Goal: Task Accomplishment & Management: Use online tool/utility

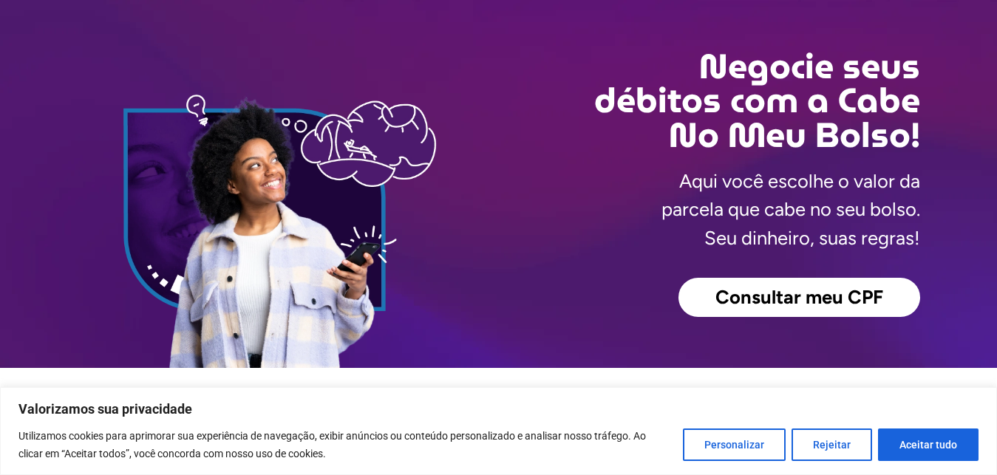
scroll to position [75, 0]
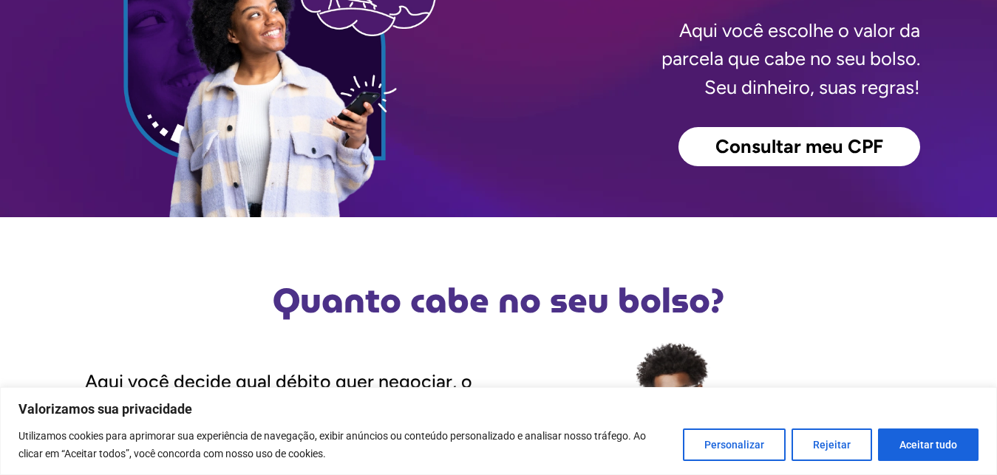
scroll to position [226, 0]
click at [924, 448] on button "Aceitar tudo" at bounding box center [928, 445] width 100 height 33
checkbox input "true"
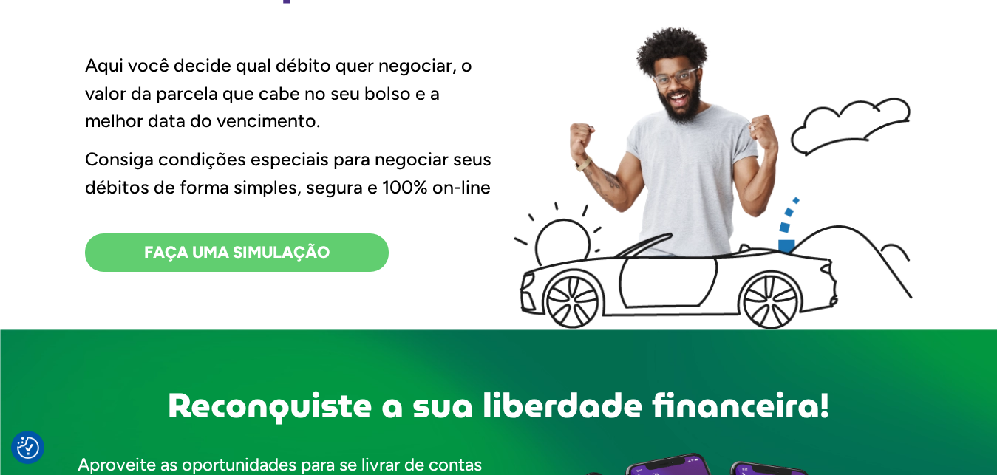
scroll to position [603, 0]
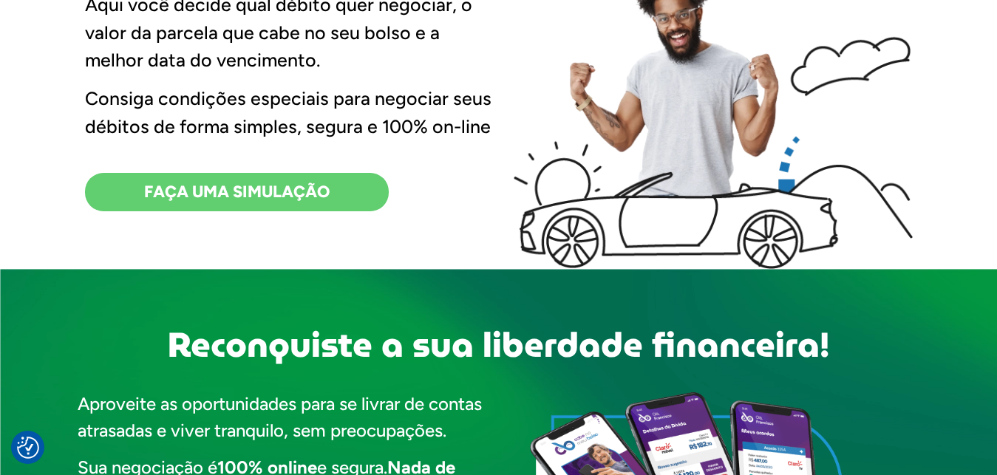
click at [304, 191] on span "FAÇA UMA SIMULAÇÃO" at bounding box center [236, 192] width 185 height 16
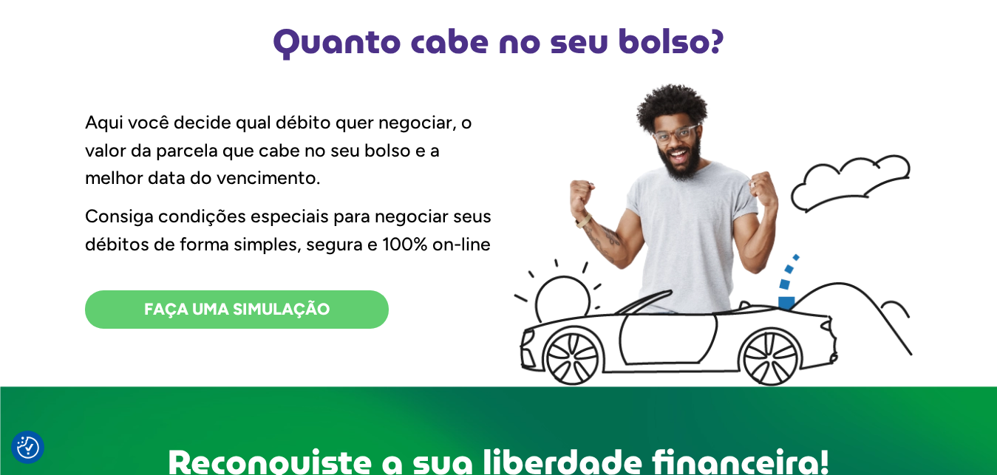
scroll to position [528, 0]
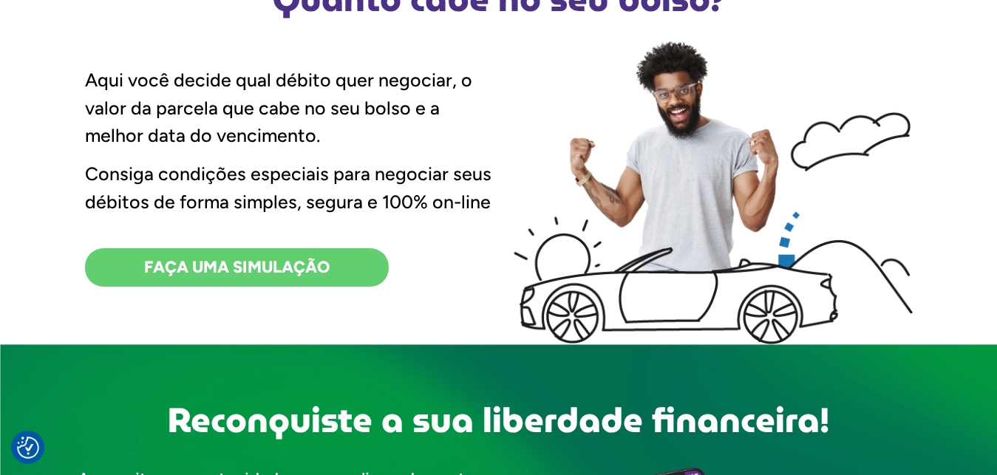
click at [282, 273] on span "FAÇA UMA SIMULAÇÃO" at bounding box center [236, 267] width 185 height 16
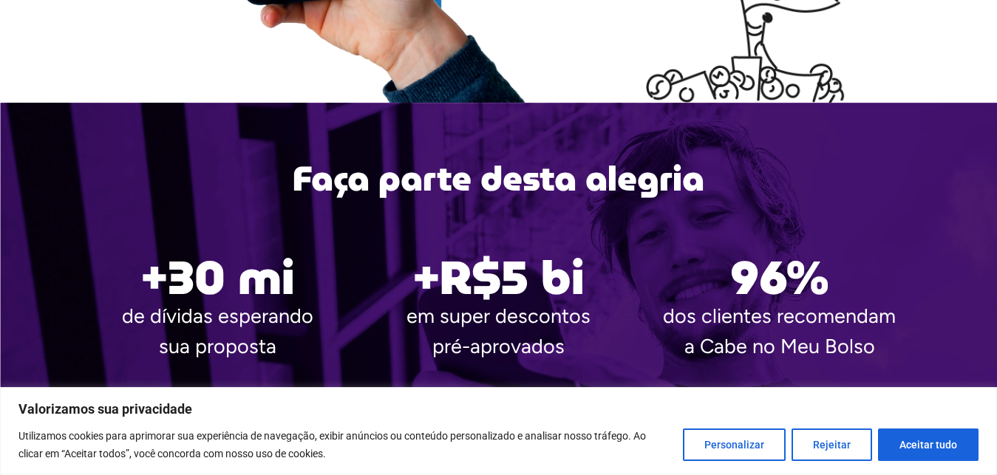
scroll to position [1959, 0]
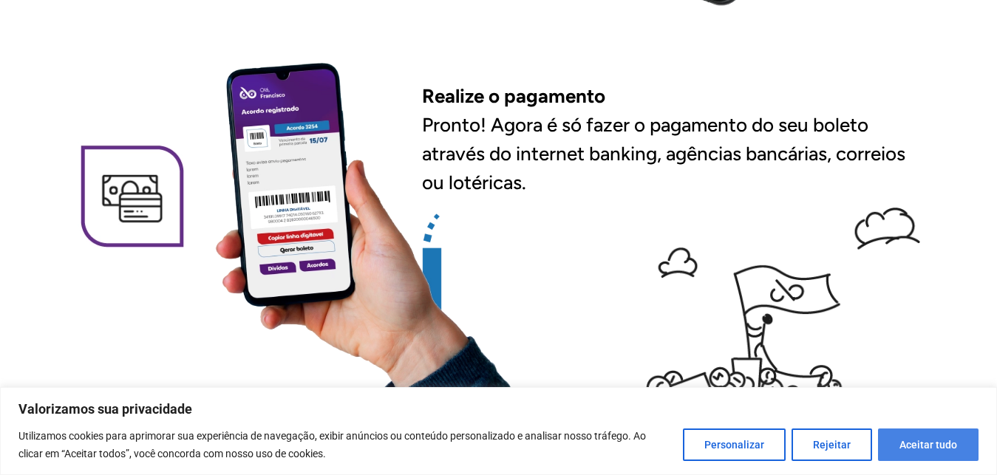
click at [912, 440] on button "Aceitar tudo" at bounding box center [928, 445] width 100 height 33
checkbox input "true"
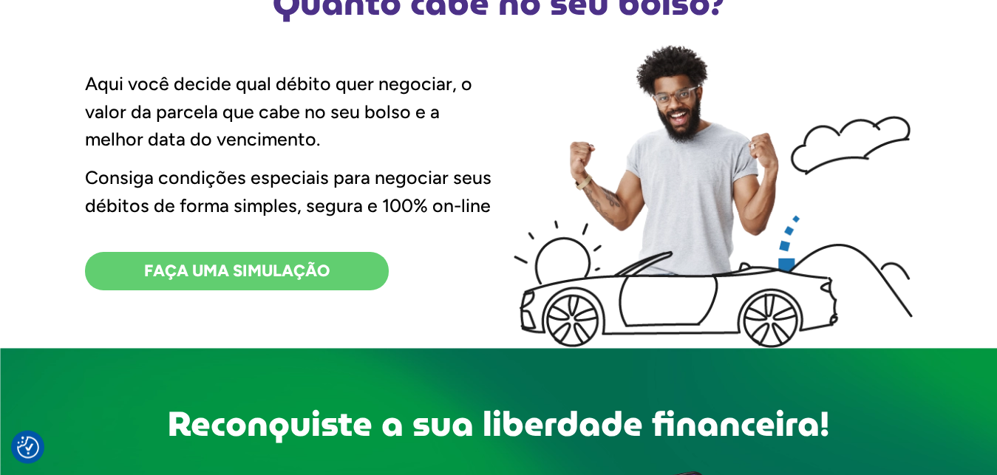
scroll to position [452, 0]
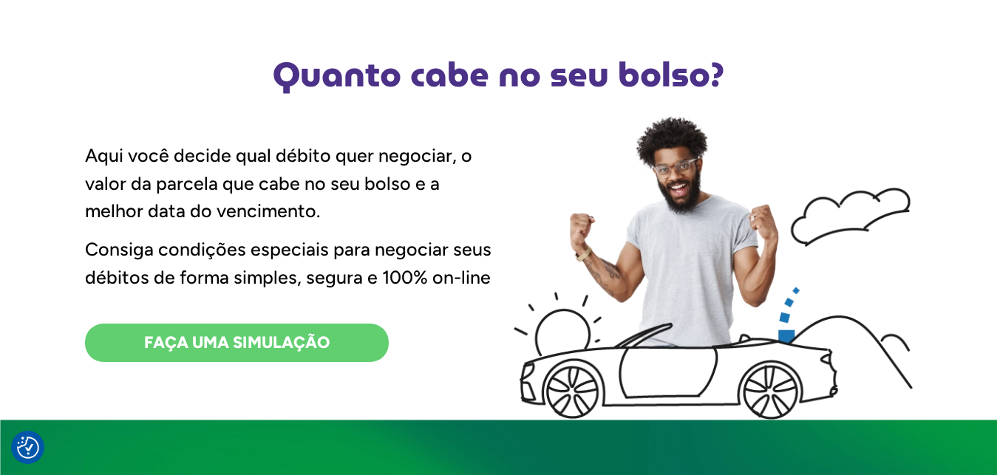
click at [197, 335] on span "FAÇA UMA SIMULAÇÃO" at bounding box center [236, 343] width 185 height 16
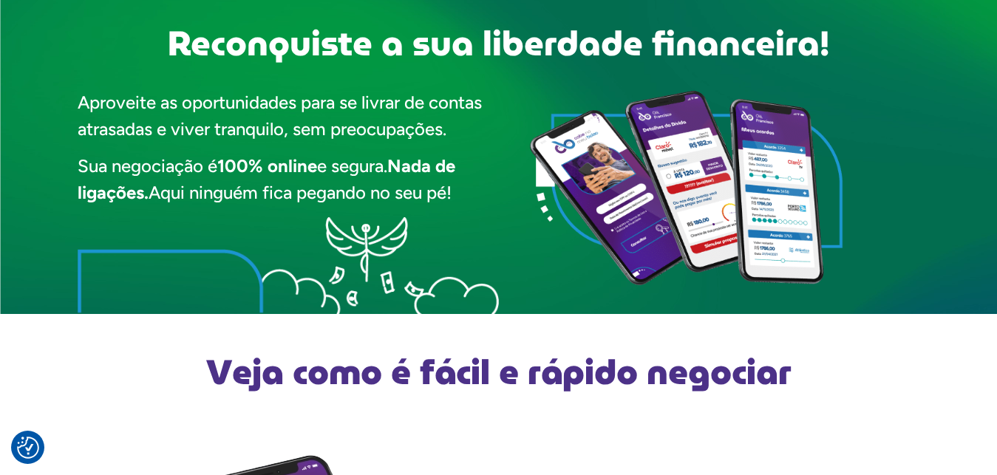
scroll to position [603, 0]
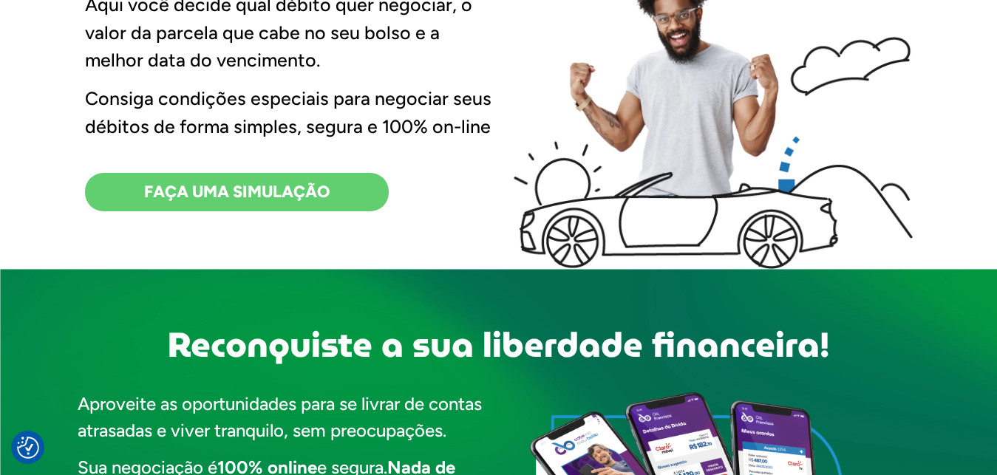
click at [262, 196] on span "FAÇA UMA SIMULAÇÃO" at bounding box center [236, 192] width 185 height 16
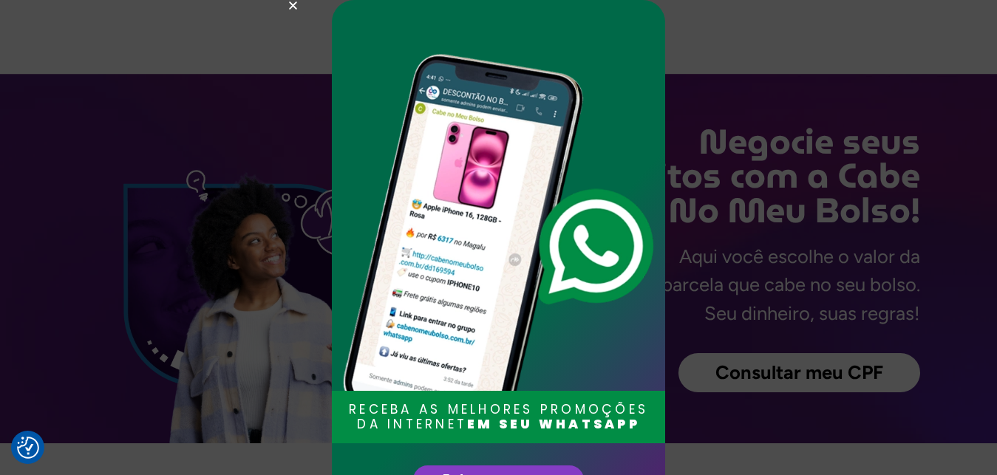
checkbox input "true"
click at [293, 7] on icon "Close" at bounding box center [292, 5] width 11 height 11
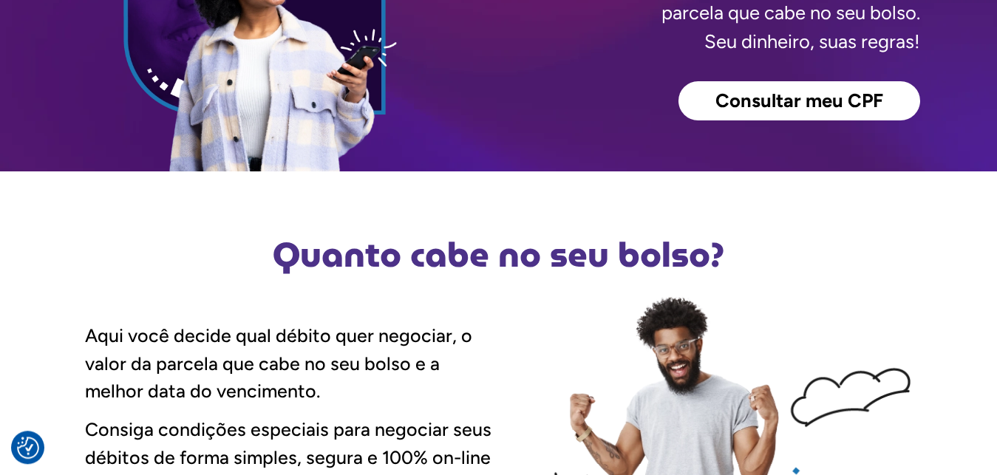
scroll to position [151, 0]
